Goal: Task Accomplishment & Management: Complete application form

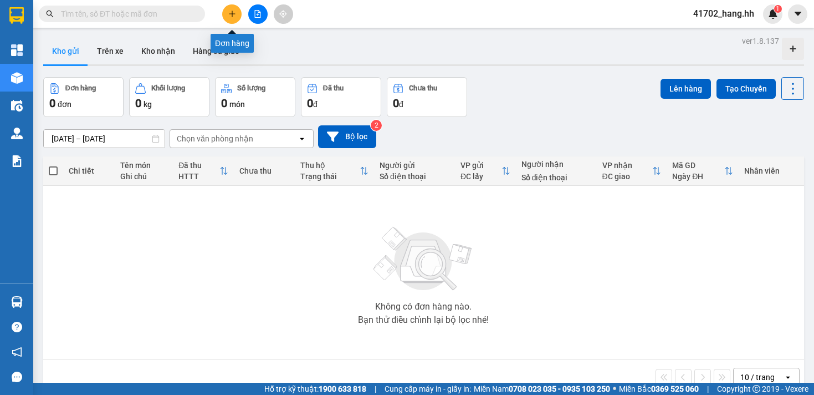
click at [237, 11] on button at bounding box center [231, 13] width 19 height 19
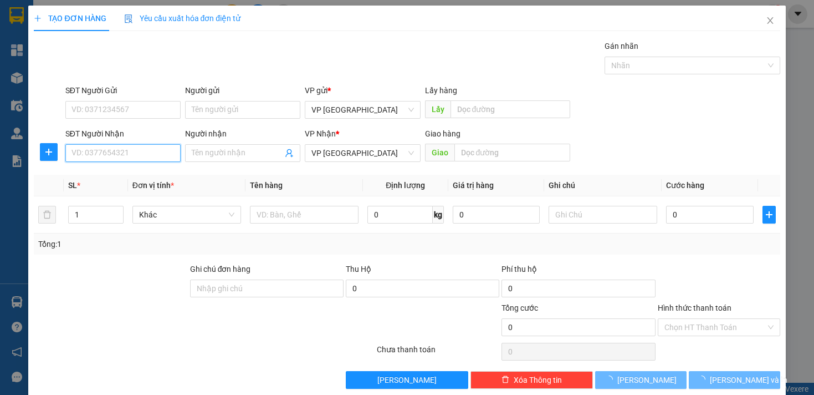
click at [144, 152] on input "SĐT Người Nhận" at bounding box center [122, 153] width 115 height 18
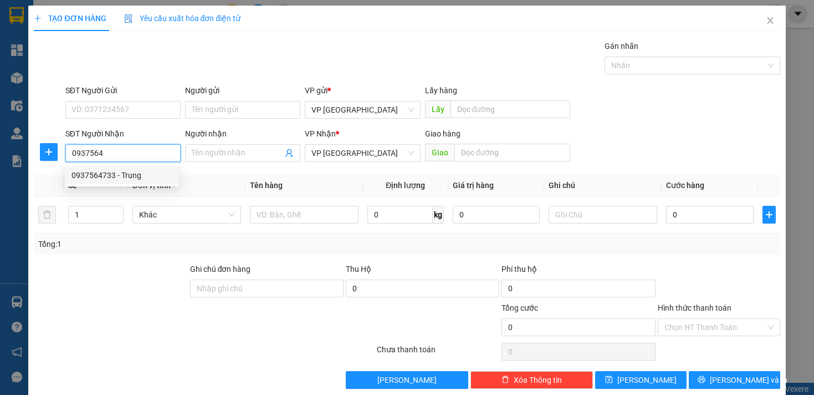
click at [134, 177] on div "0937564733 - Trung" at bounding box center [122, 175] width 101 height 12
type input "0937564733"
type input "Trung"
type input "[PERSON_NAME]"
type input "70.000"
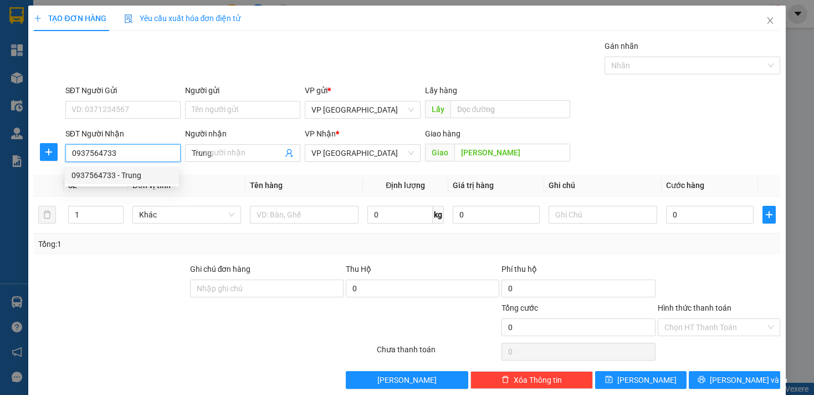
type input "70.000"
type input "0937564733"
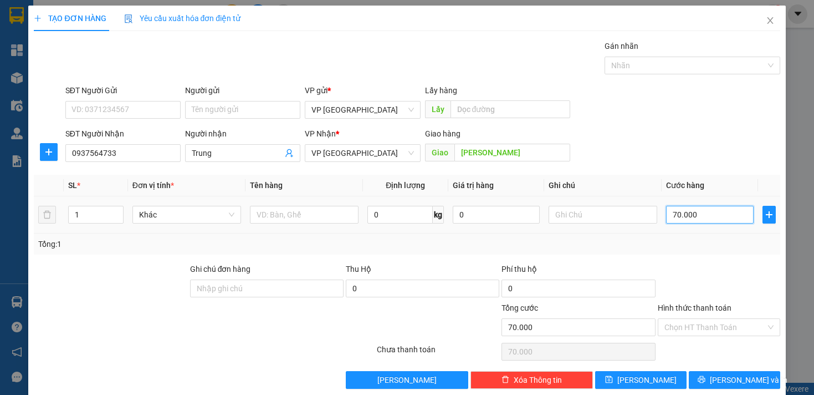
click at [677, 213] on input "70.000" at bounding box center [709, 215] width 87 height 18
click at [675, 217] on input "70.000" at bounding box center [709, 215] width 87 height 18
click at [684, 220] on input "70.000" at bounding box center [709, 215] width 87 height 18
click at [669, 216] on input "70.000" at bounding box center [709, 215] width 87 height 18
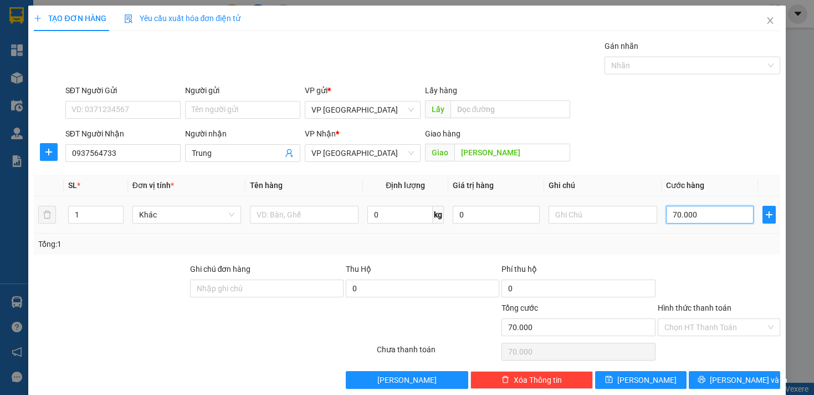
type input "5"
type input "50"
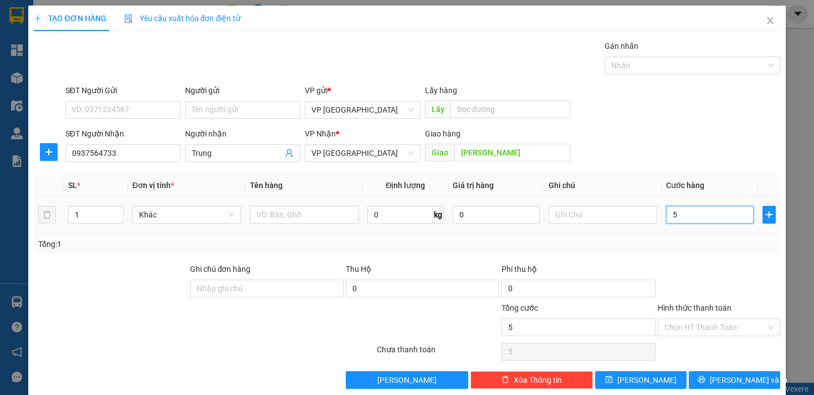
type input "50"
type input "500"
type input "5.000"
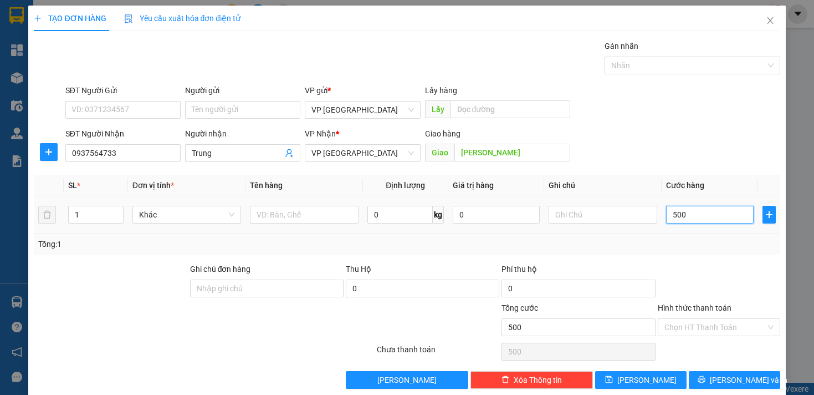
type input "5.000"
type input "50.000"
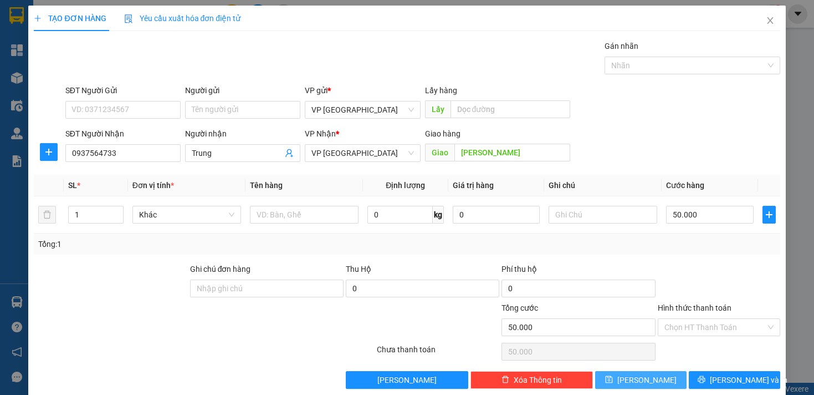
click at [663, 381] on button "[PERSON_NAME]" at bounding box center [640, 380] width 91 height 18
type input "0"
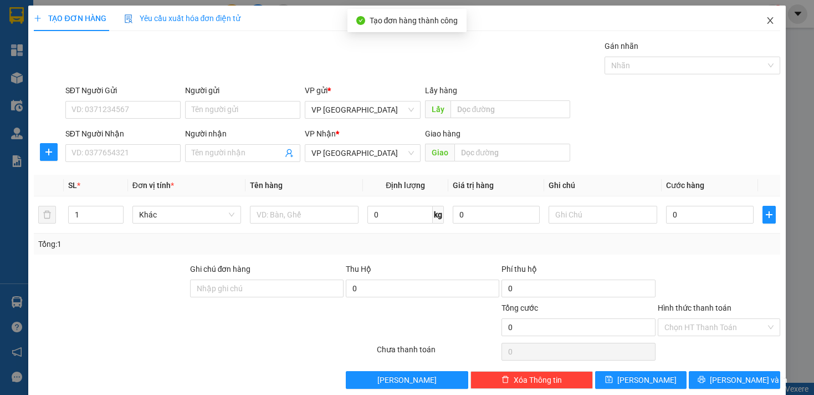
click at [766, 19] on icon "close" at bounding box center [770, 20] width 9 height 9
